Goal: Understand process/instructions: Learn how to perform a task or action

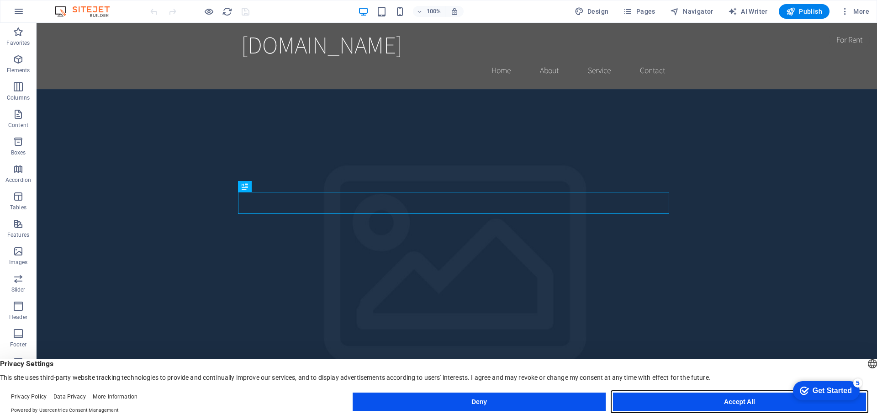
click at [427, 377] on button "Accept All" at bounding box center [421, 371] width 14 height 14
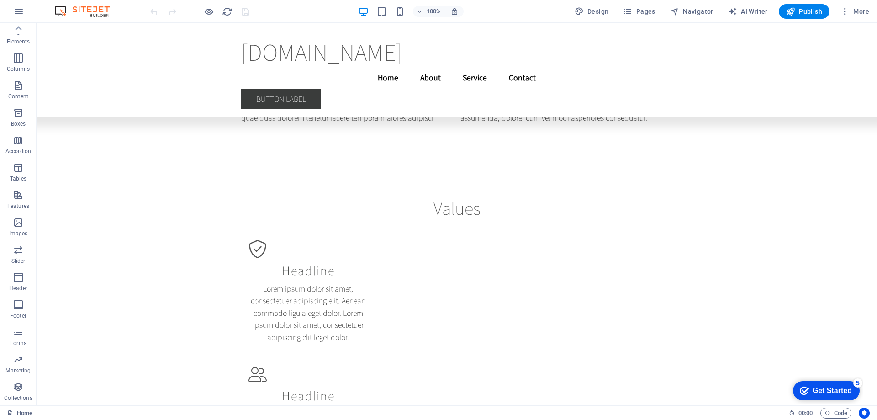
scroll to position [4671, 0]
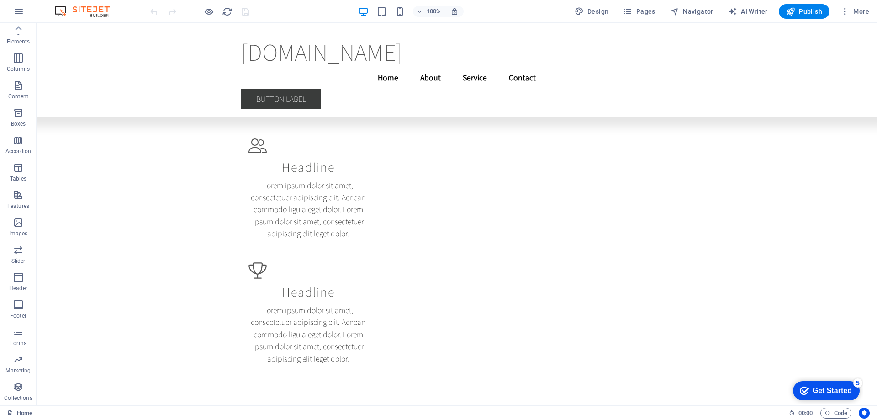
click at [833, 391] on div "Get Started" at bounding box center [832, 391] width 39 height 8
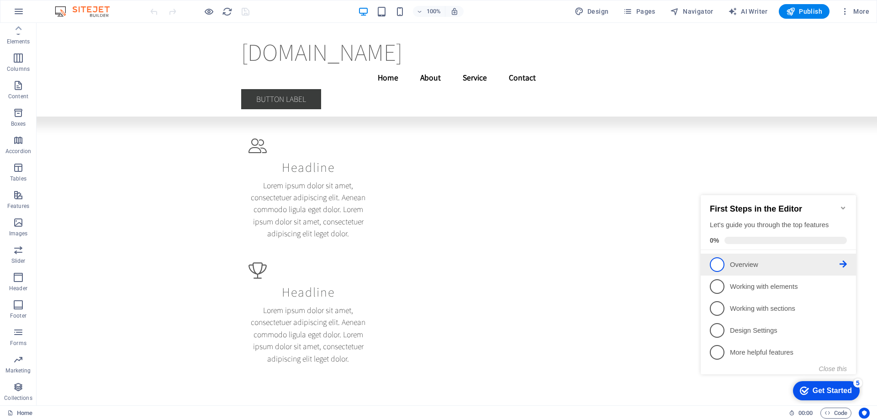
click at [722, 264] on span "1" at bounding box center [717, 264] width 15 height 15
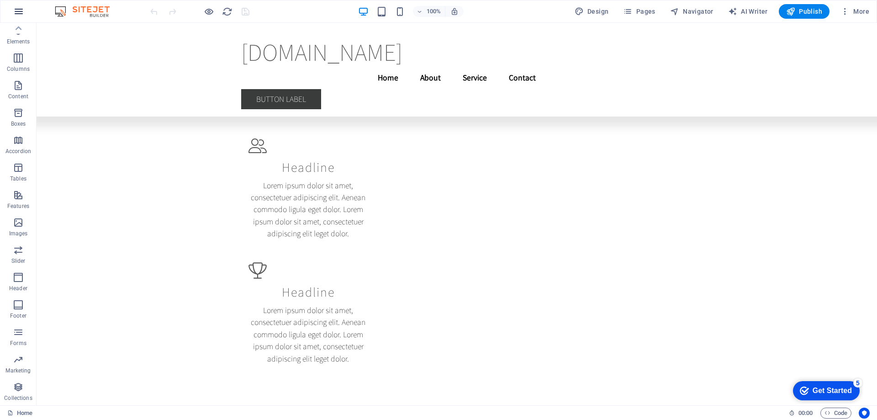
scroll to position [0, 0]
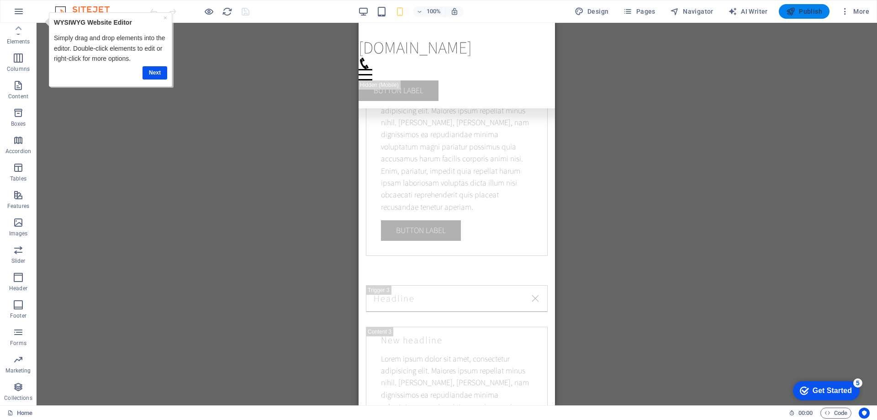
scroll to position [7734, 0]
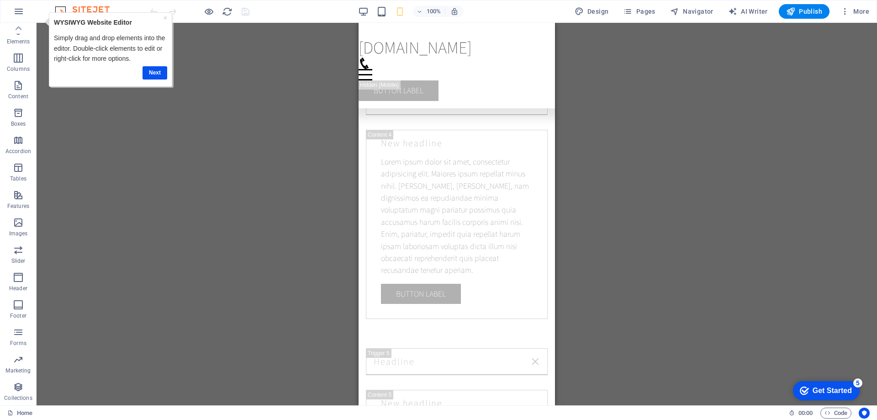
click at [820, 390] on div "Get Started" at bounding box center [832, 391] width 39 height 8
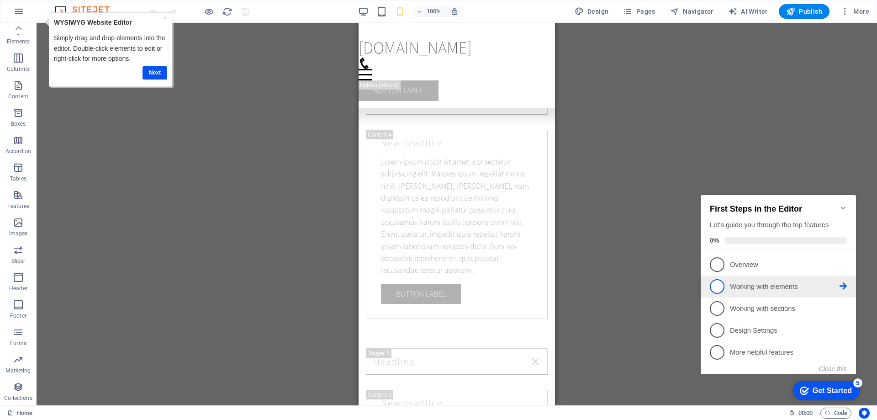
click at [714, 287] on span "2" at bounding box center [717, 286] width 15 height 15
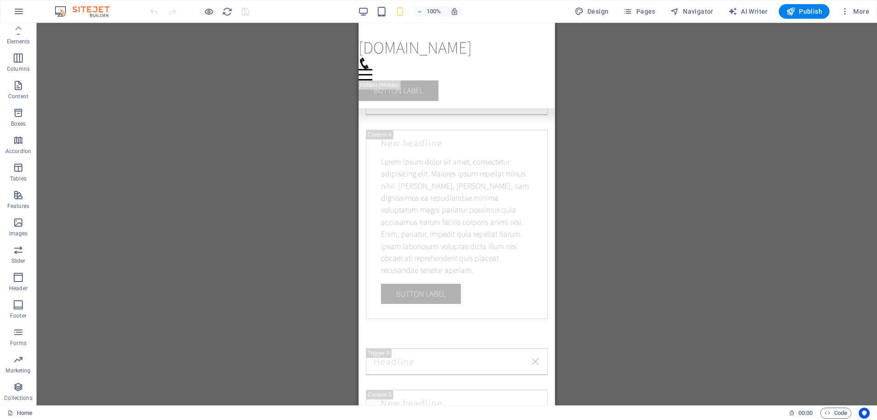
scroll to position [0, 0]
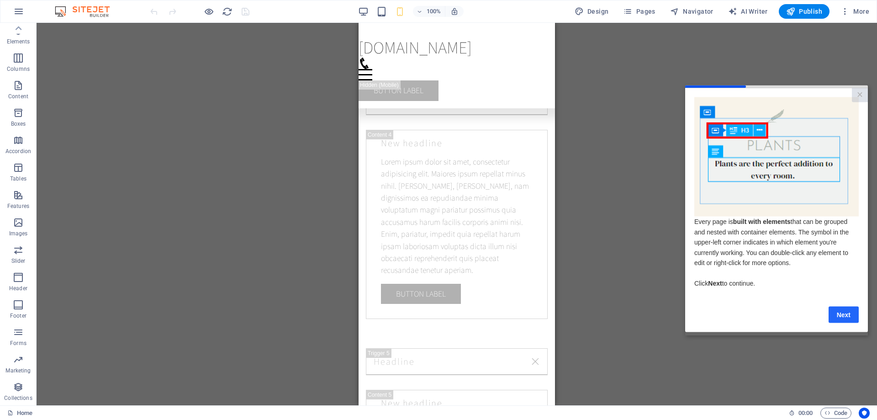
click at [839, 318] on link "Next" at bounding box center [844, 314] width 30 height 16
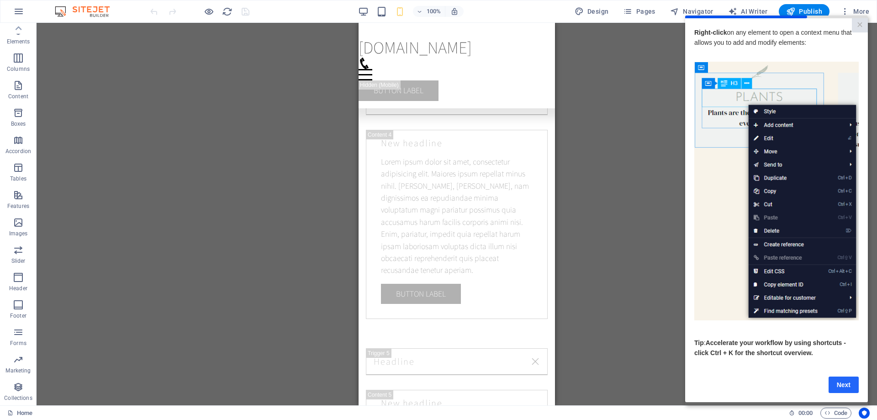
click at [845, 390] on link "Next" at bounding box center [844, 384] width 30 height 16
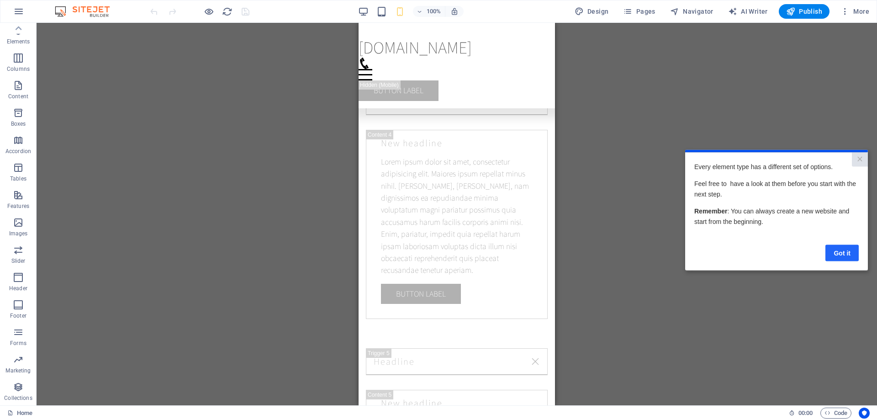
click at [845, 256] on link "Got it" at bounding box center [842, 252] width 33 height 16
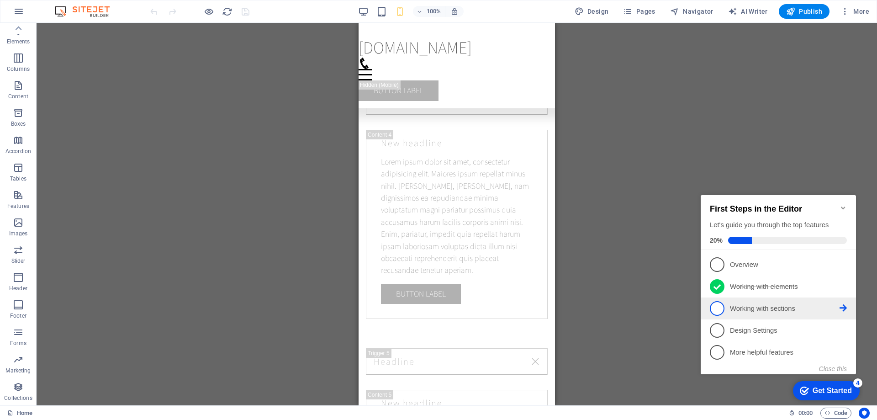
click at [717, 306] on span "3" at bounding box center [717, 308] width 15 height 15
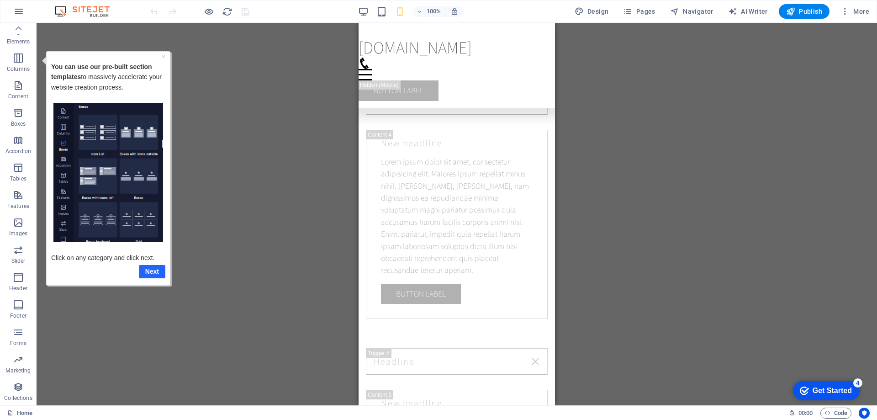
click at [148, 269] on link "Next" at bounding box center [152, 271] width 27 height 13
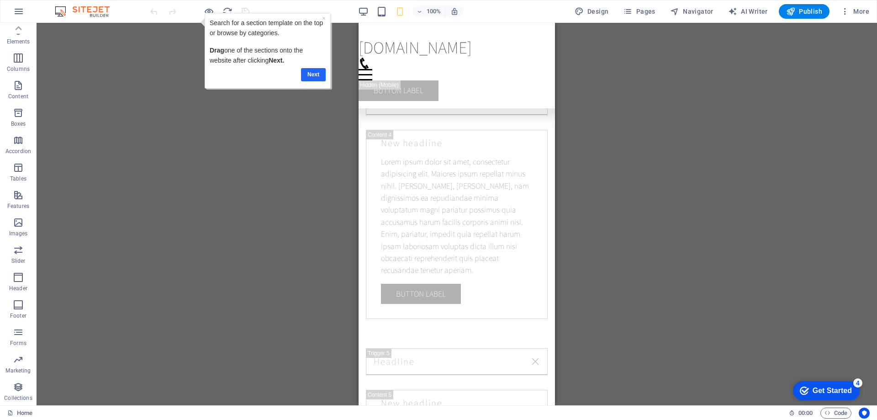
click at [312, 73] on link "Next" at bounding box center [313, 74] width 25 height 13
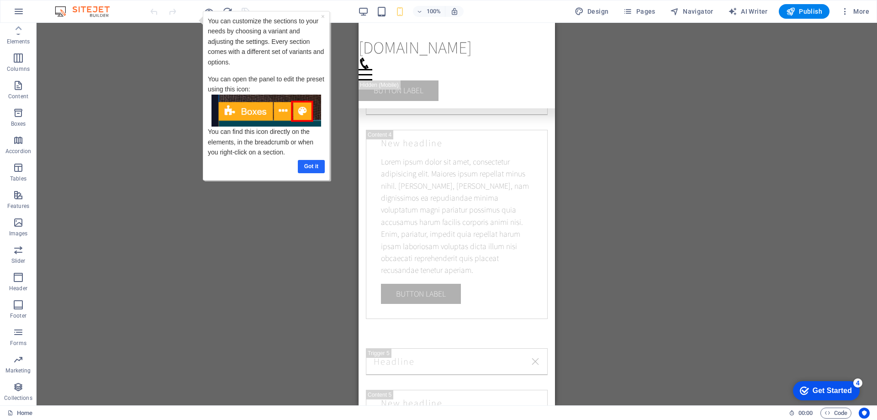
click at [317, 168] on link "Got it" at bounding box center [311, 166] width 27 height 13
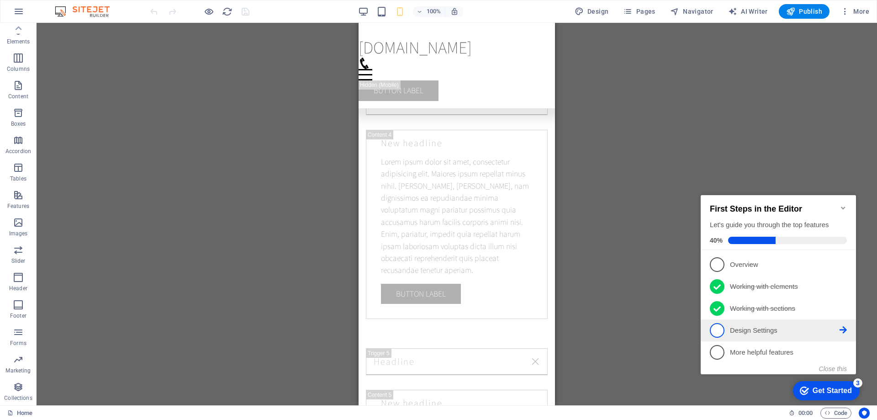
click at [751, 331] on p "Design Settings - incomplete" at bounding box center [785, 331] width 110 height 10
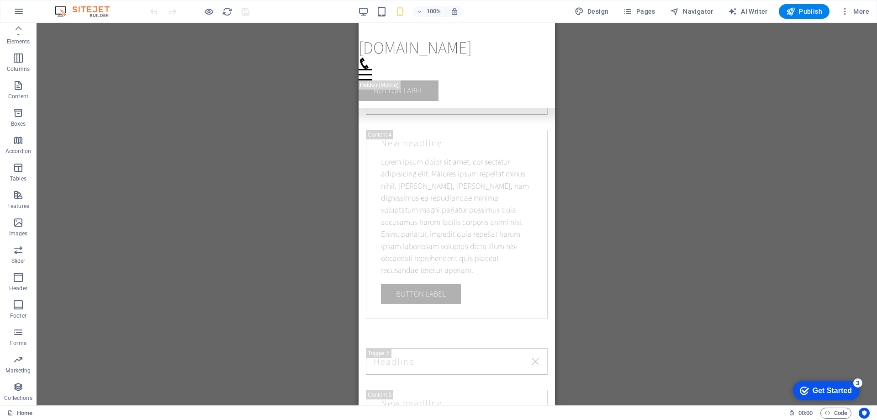
click at [827, 393] on div "Get Started" at bounding box center [832, 391] width 39 height 8
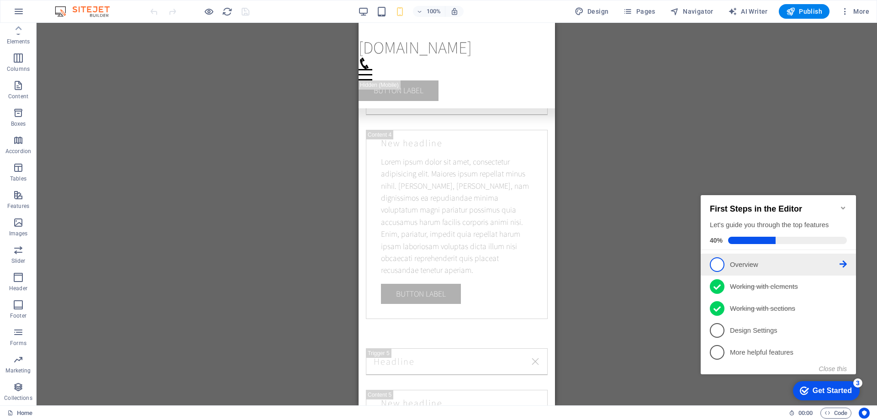
click at [845, 262] on icon at bounding box center [843, 263] width 7 height 7
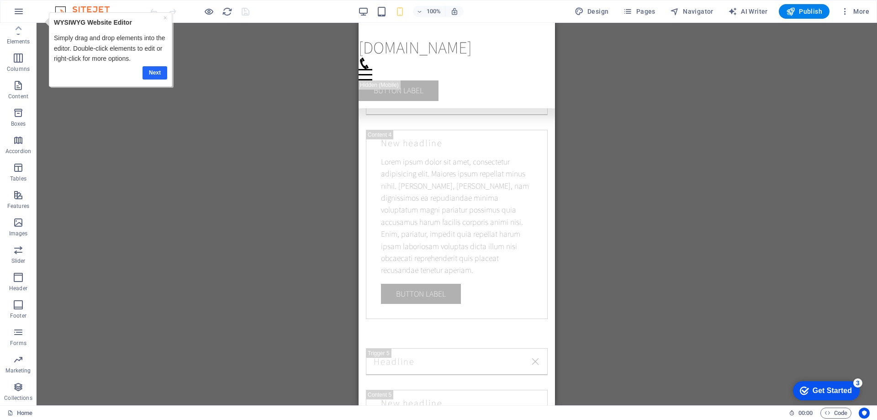
click at [153, 73] on link "Next" at bounding box center [155, 72] width 25 height 13
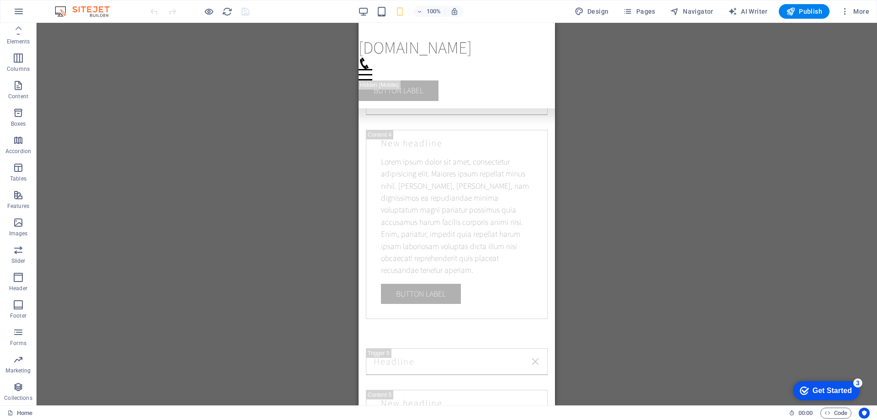
click at [839, 394] on div "Get Started" at bounding box center [832, 391] width 39 height 8
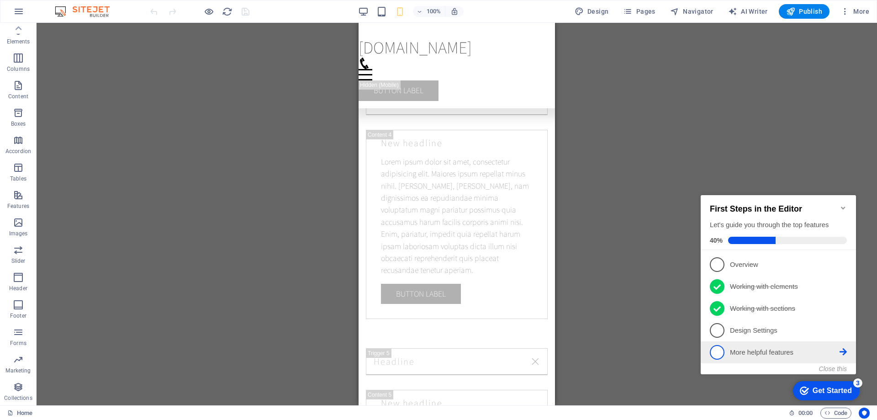
click at [720, 352] on span "5" at bounding box center [717, 352] width 15 height 15
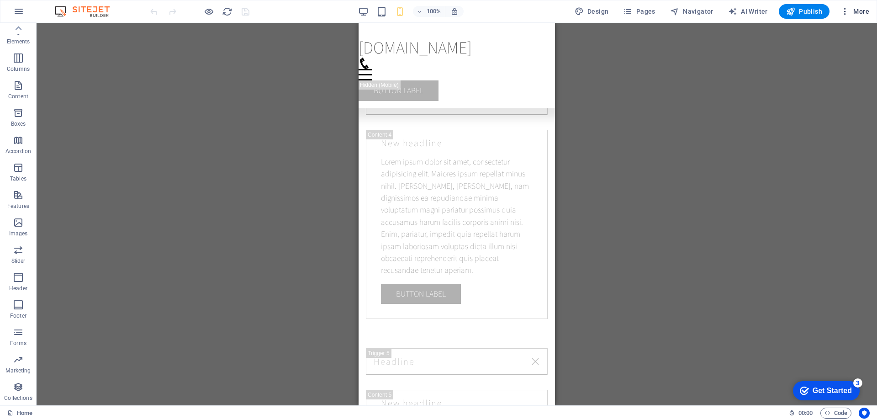
click at [857, 11] on span "More" at bounding box center [855, 11] width 29 height 9
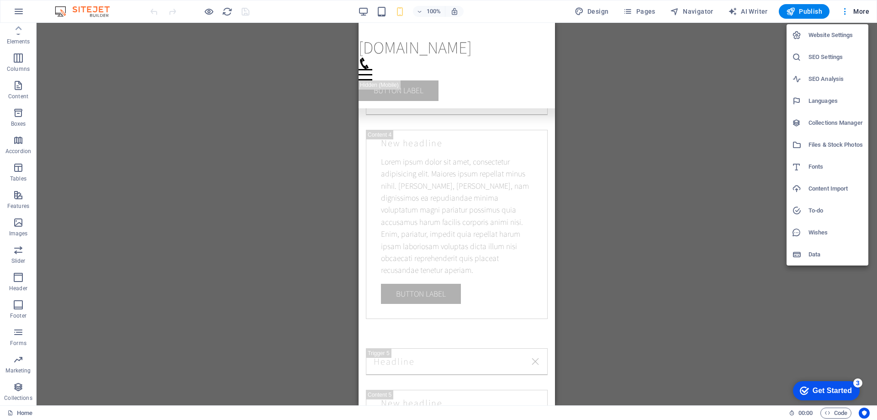
click at [0, 0] on div at bounding box center [0, 0] width 0 height 0
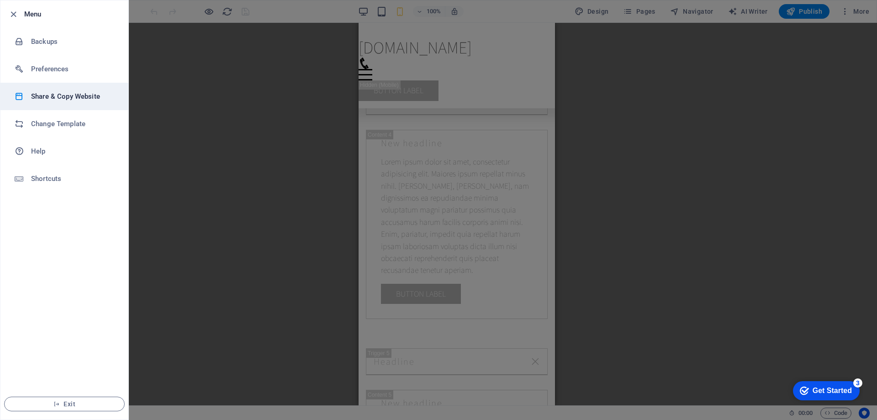
click at [67, 99] on h6 "Share & Copy Website" at bounding box center [73, 96] width 85 height 11
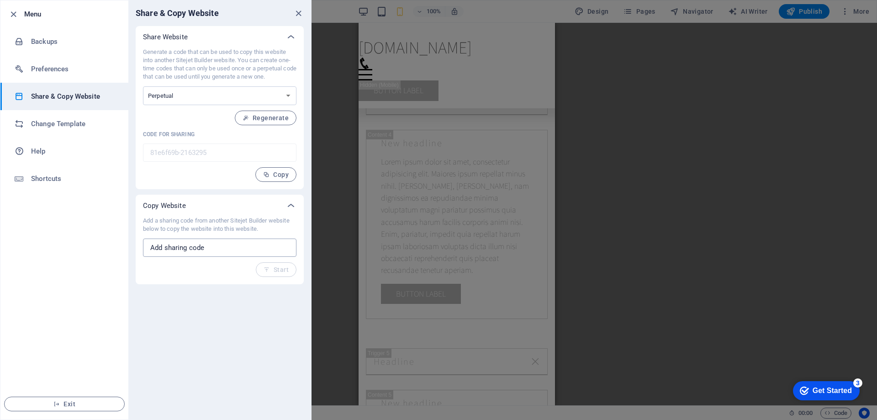
click at [0, 0] on input "text" at bounding box center [0, 0] width 0 height 0
